Goal: Transaction & Acquisition: Purchase product/service

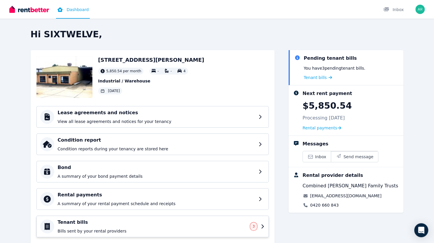
click at [81, 220] on h4 "Tenant bills" at bounding box center [152, 222] width 189 height 7
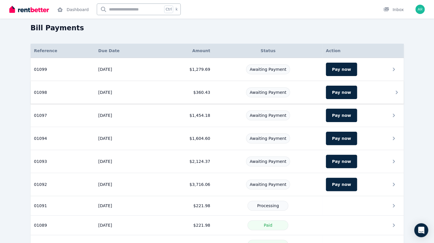
scroll to position [19, 0]
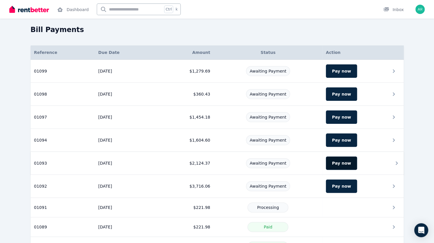
click at [342, 160] on button "Pay now" at bounding box center [341, 162] width 31 height 13
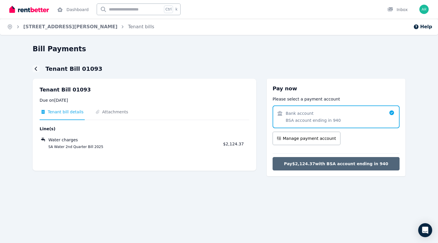
click at [338, 166] on span "Pay $2,124.37 with BSA account ending in 940" at bounding box center [336, 164] width 104 height 6
